Goal: Information Seeking & Learning: Learn about a topic

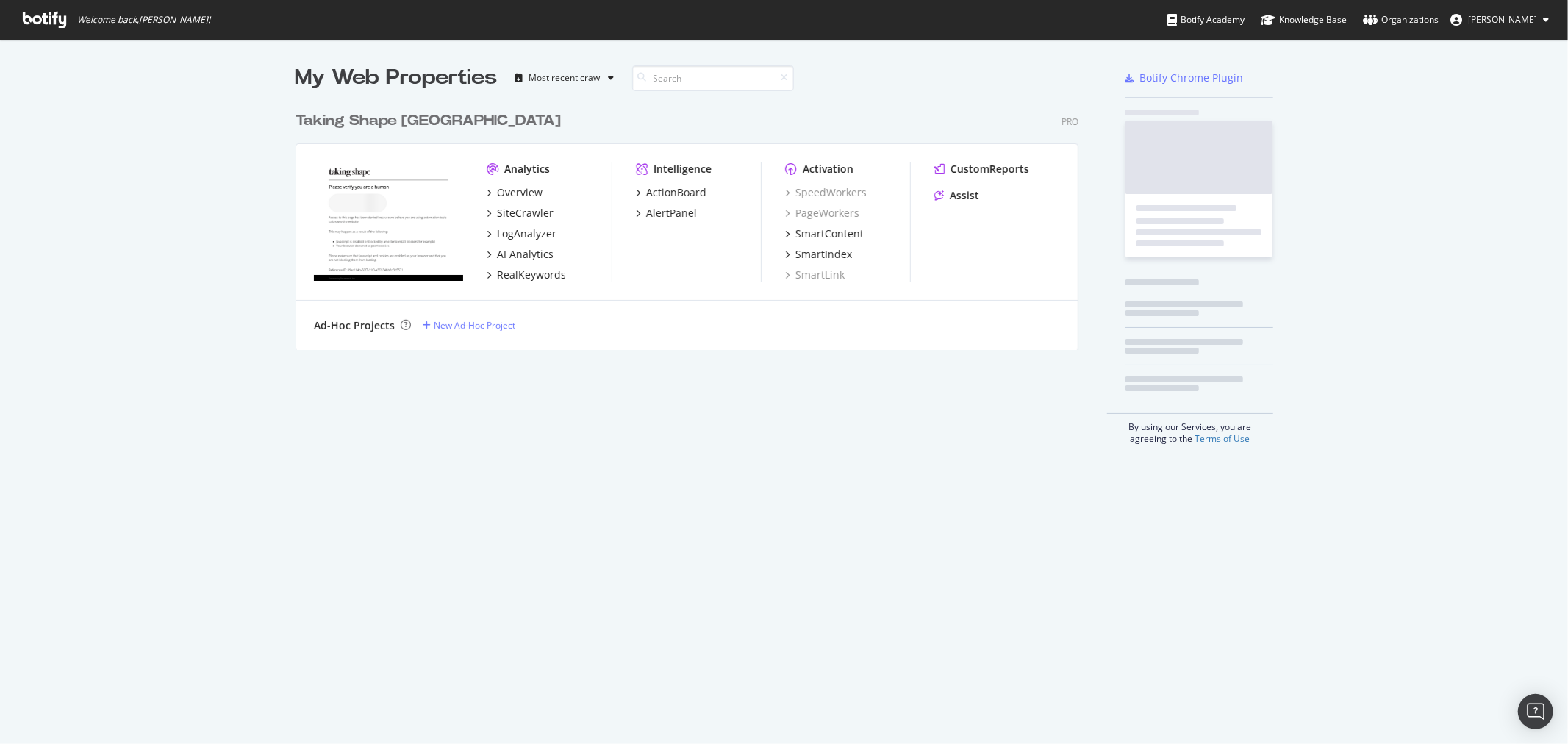
scroll to position [732, 1544]
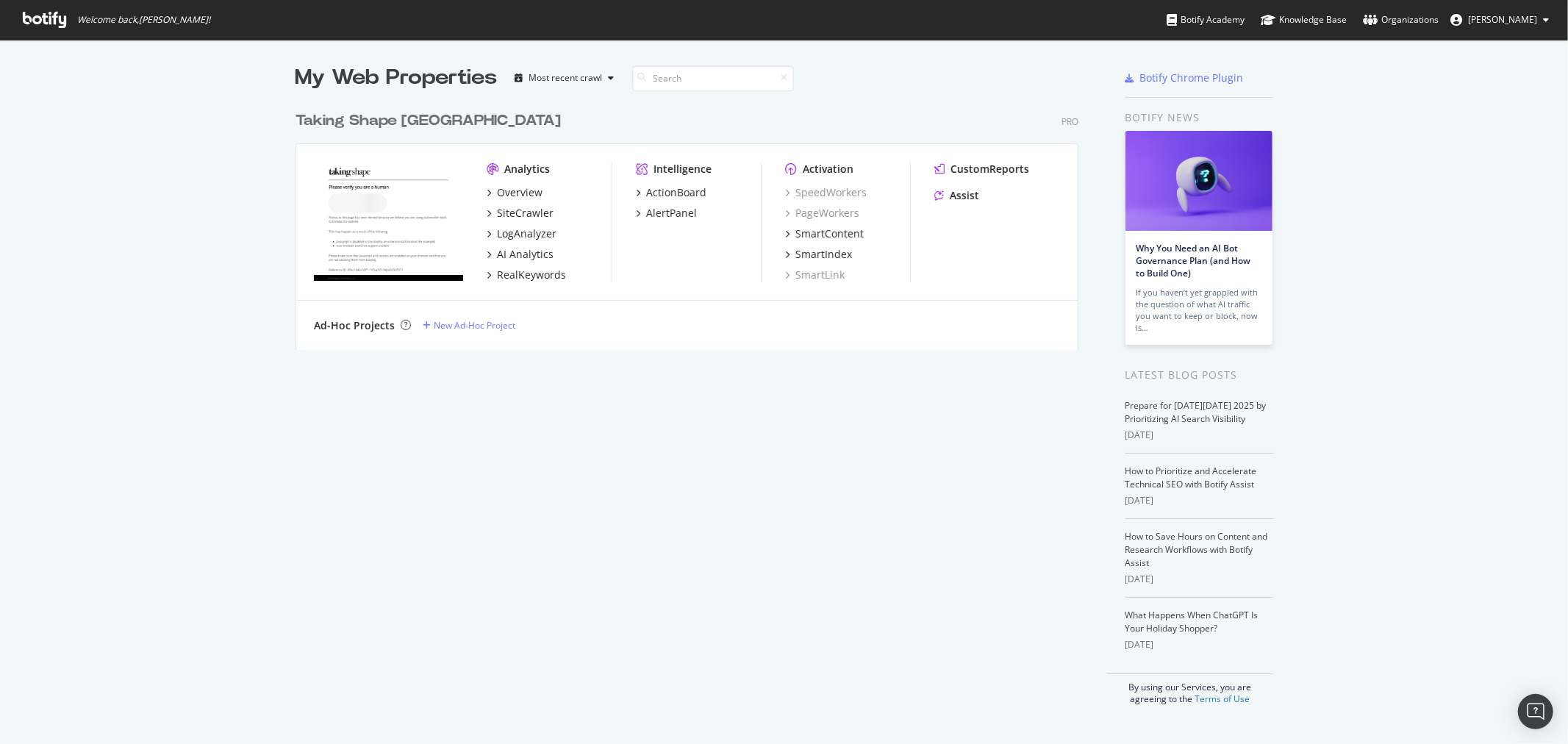
click at [1362, 190] on div "My Web Properties Most recent crawl Taking Shape Australia Pro Analytics Overvi…" at bounding box center [784, 384] width 1568 height 689
click at [1375, 201] on div "My Web Properties Most recent crawl Taking Shape Australia Pro Analytics Overvi…" at bounding box center [784, 384] width 1568 height 689
click at [1376, 203] on div "My Web Properties Most recent crawl Taking Shape Australia Pro Analytics Overvi…" at bounding box center [784, 384] width 1568 height 689
click at [1372, 203] on div "My Web Properties Most recent crawl Taking Shape Australia Pro Analytics Overvi…" at bounding box center [784, 384] width 1568 height 689
click at [1370, 202] on div "My Web Properties Most recent crawl Taking Shape Australia Pro Analytics Overvi…" at bounding box center [784, 384] width 1568 height 689
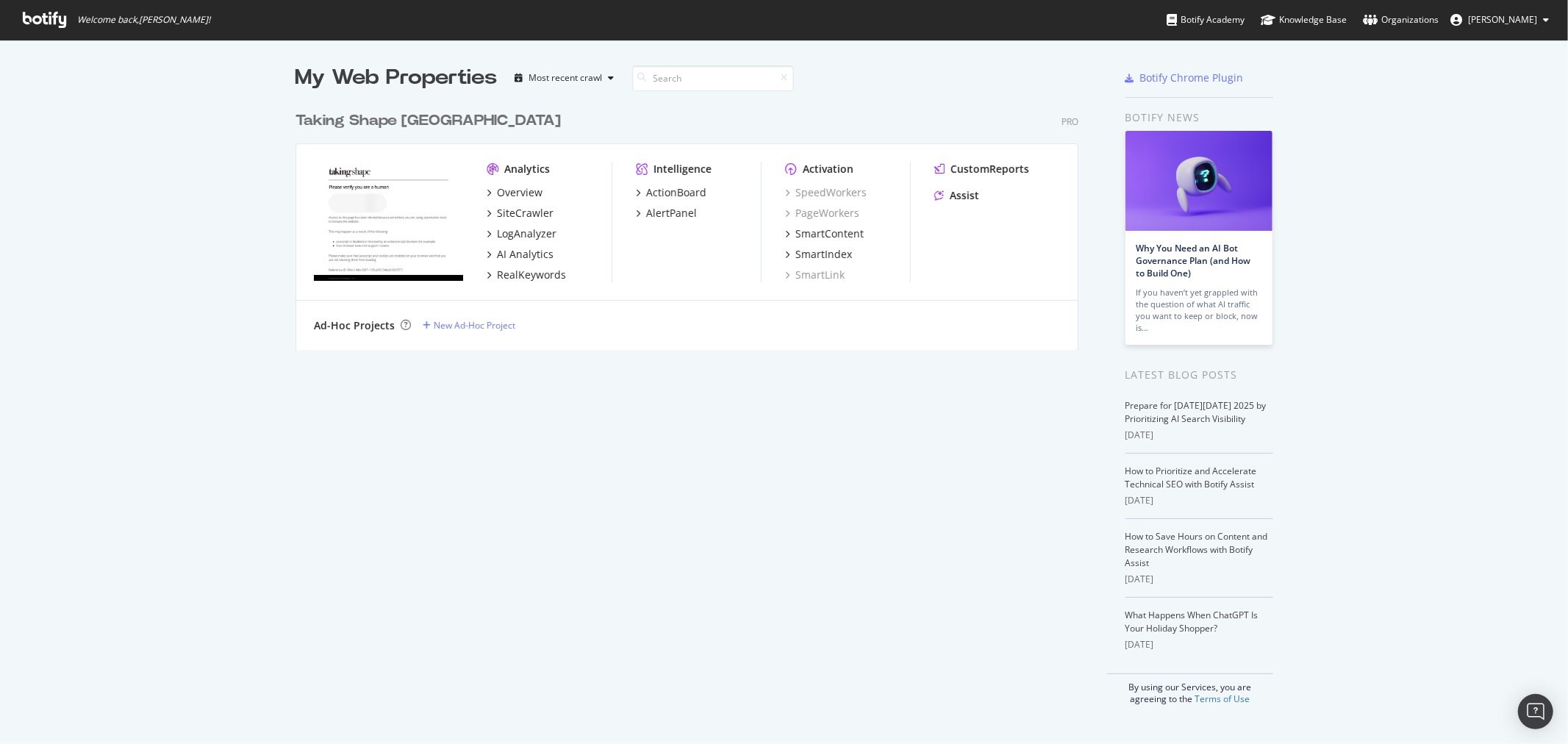
click at [1373, 190] on div "My Web Properties Most recent crawl Taking Shape Australia Pro Analytics Overvi…" at bounding box center [784, 384] width 1568 height 689
click at [1387, 224] on div "My Web Properties Most recent crawl Taking Shape Australia Pro Analytics Overvi…" at bounding box center [784, 384] width 1568 height 689
click at [1390, 224] on div "My Web Properties Most recent crawl Taking Shape Australia Pro Analytics Overvi…" at bounding box center [784, 384] width 1568 height 689
click at [1387, 224] on div "My Web Properties Most recent crawl Taking Shape Australia Pro Analytics Overvi…" at bounding box center [784, 384] width 1568 height 689
click at [519, 215] on div "SiteCrawler" at bounding box center [525, 213] width 56 height 15
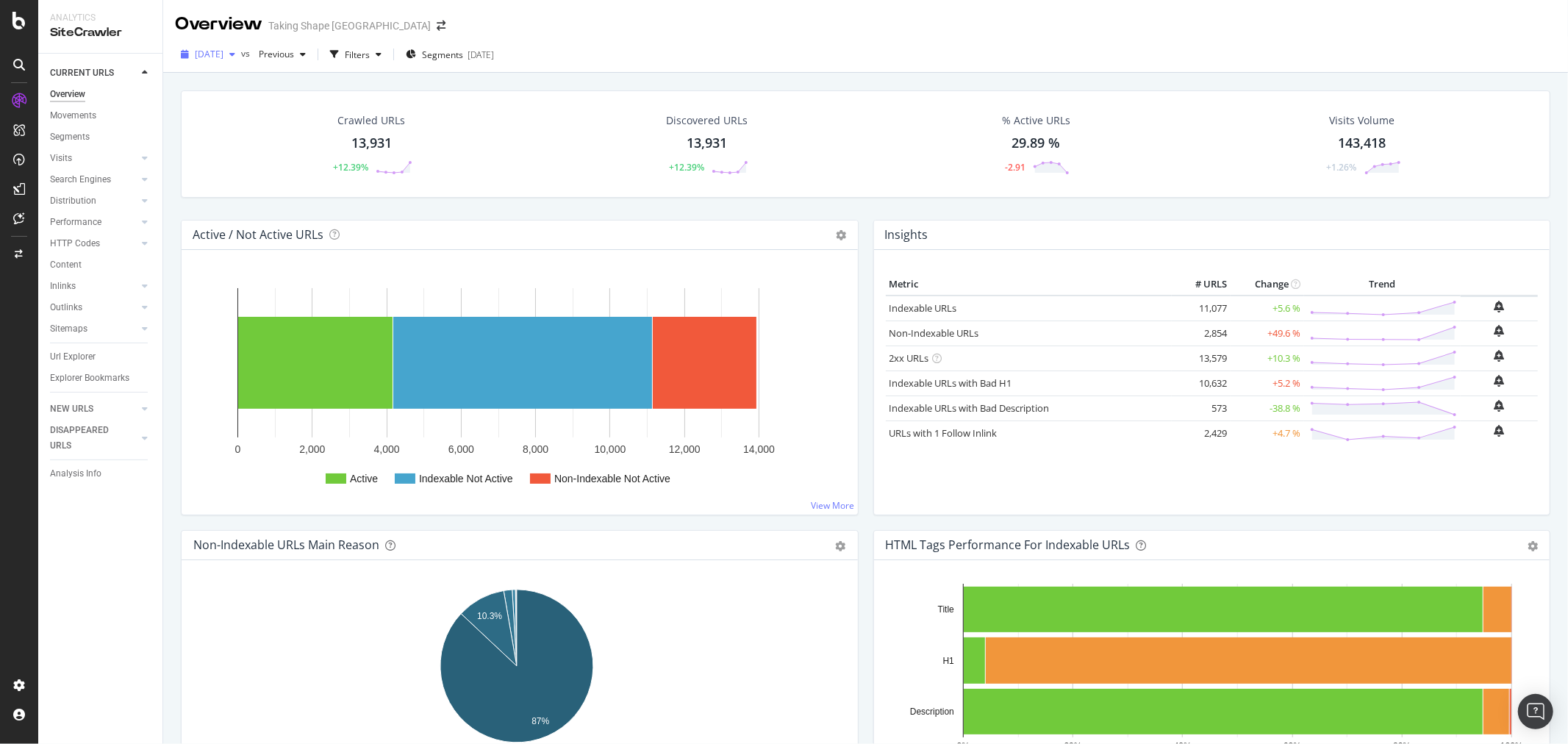
click at [224, 52] on span "[DATE]" at bounding box center [209, 53] width 29 height 13
click at [248, 134] on div "[DATE]" at bounding box center [235, 135] width 77 height 14
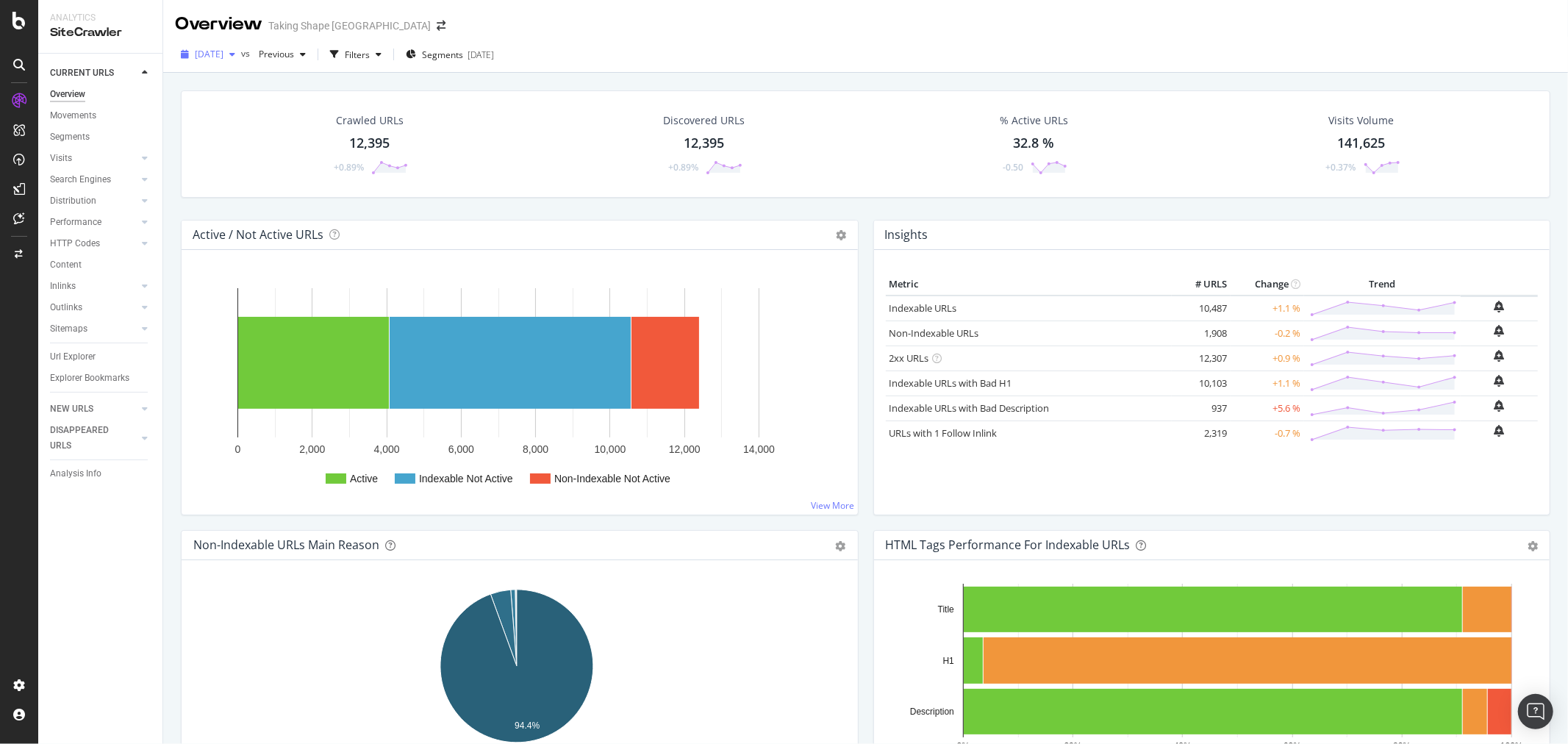
click at [224, 53] on span "[DATE]" at bounding box center [209, 53] width 29 height 13
click at [243, 114] on div "[DATE] 13.9K URLs" at bounding box center [272, 107] width 175 height 21
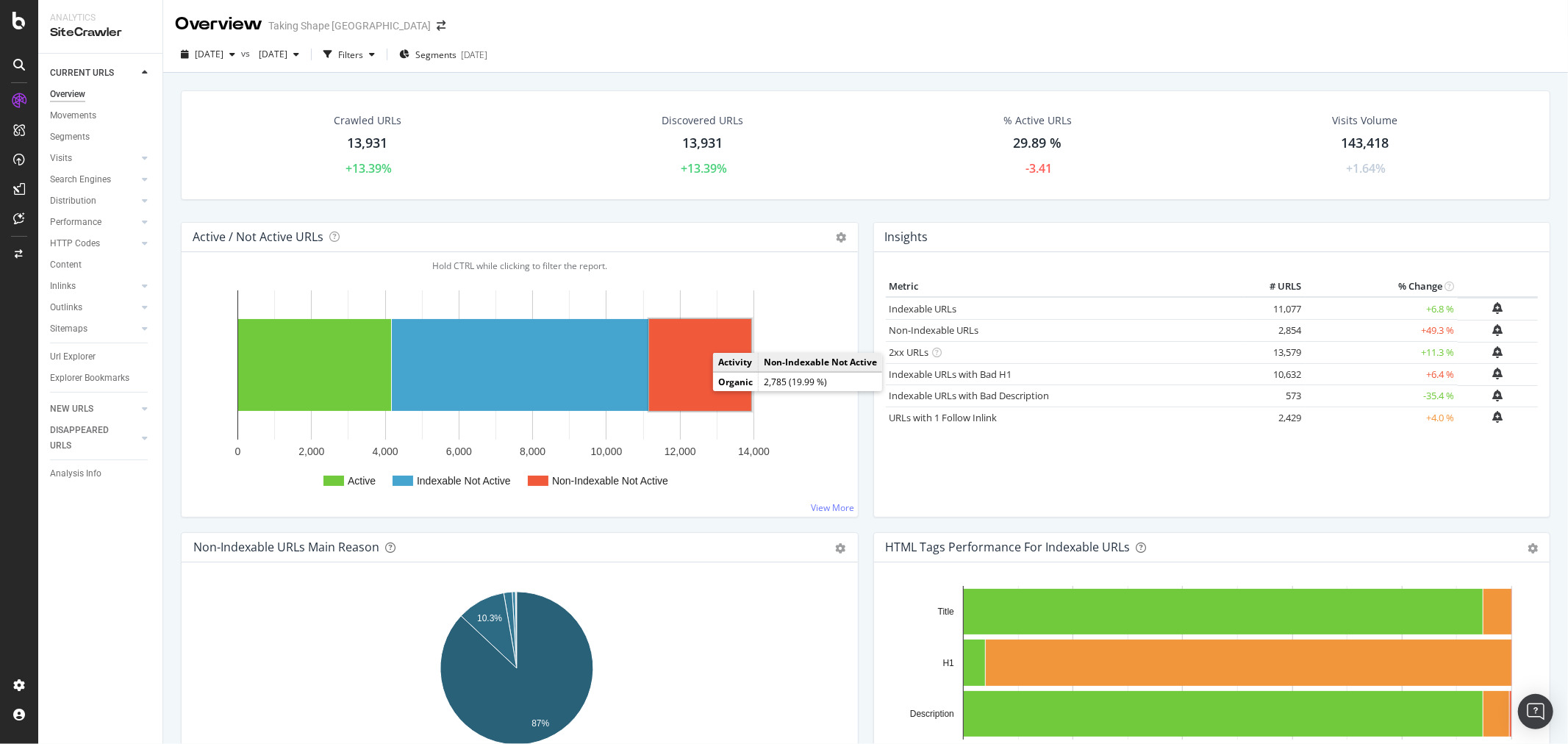
click at [702, 392] on rect "A chart." at bounding box center [700, 365] width 102 height 92
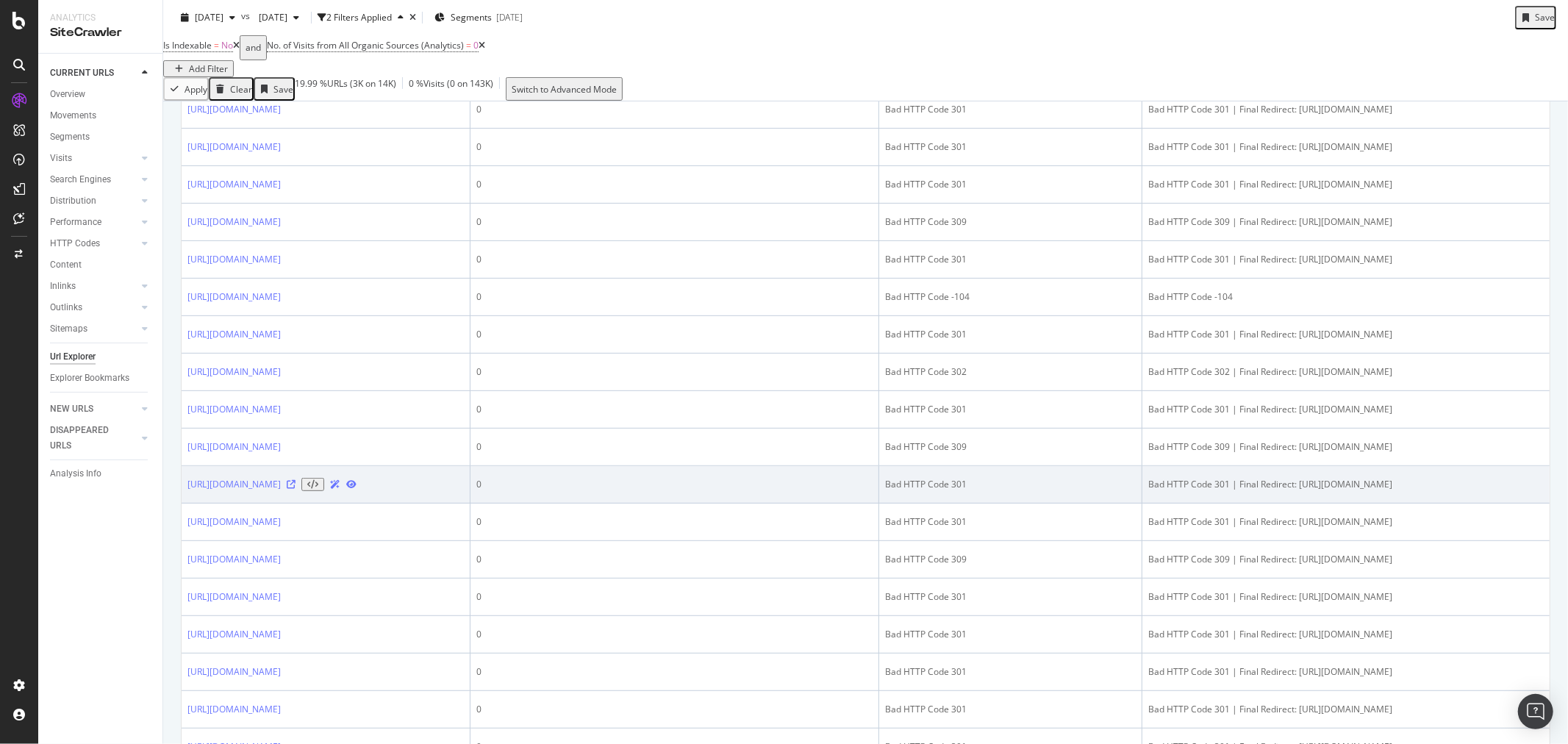
scroll to position [408, 0]
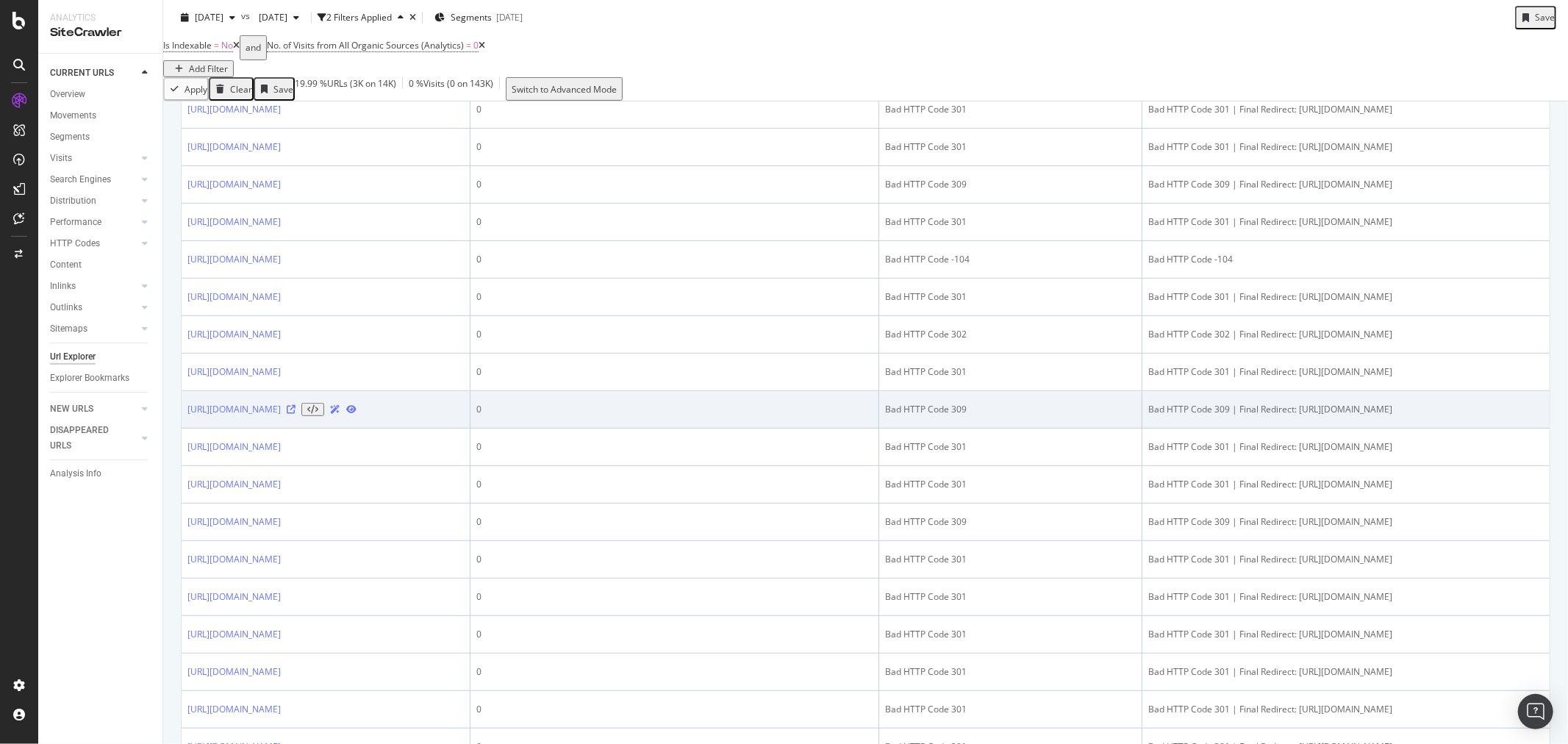
click at [296, 414] on icon at bounding box center [291, 410] width 9 height 9
